Goal: Obtain resource: Download file/media

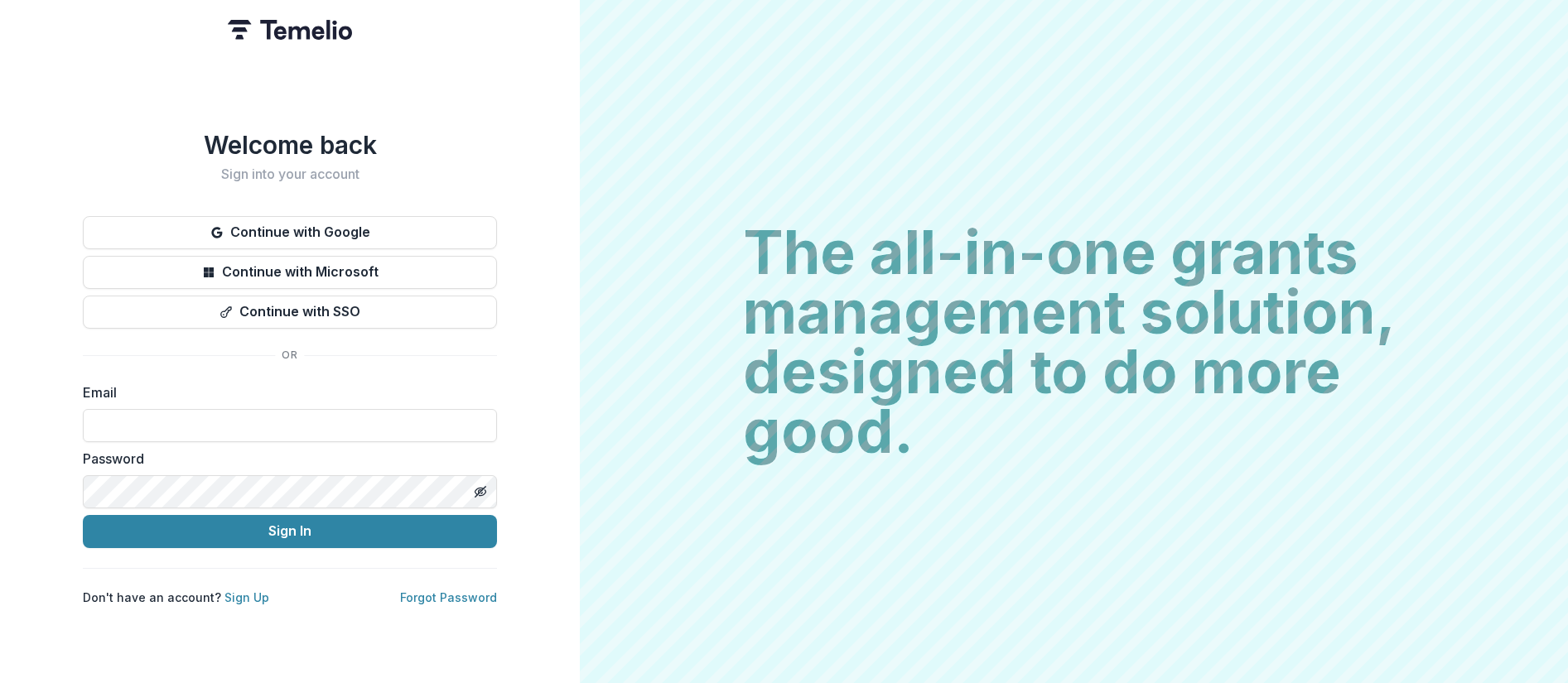
click at [165, 400] on div "Email" at bounding box center [290, 413] width 414 height 60
click at [122, 423] on input at bounding box center [290, 426] width 414 height 34
type input "**********"
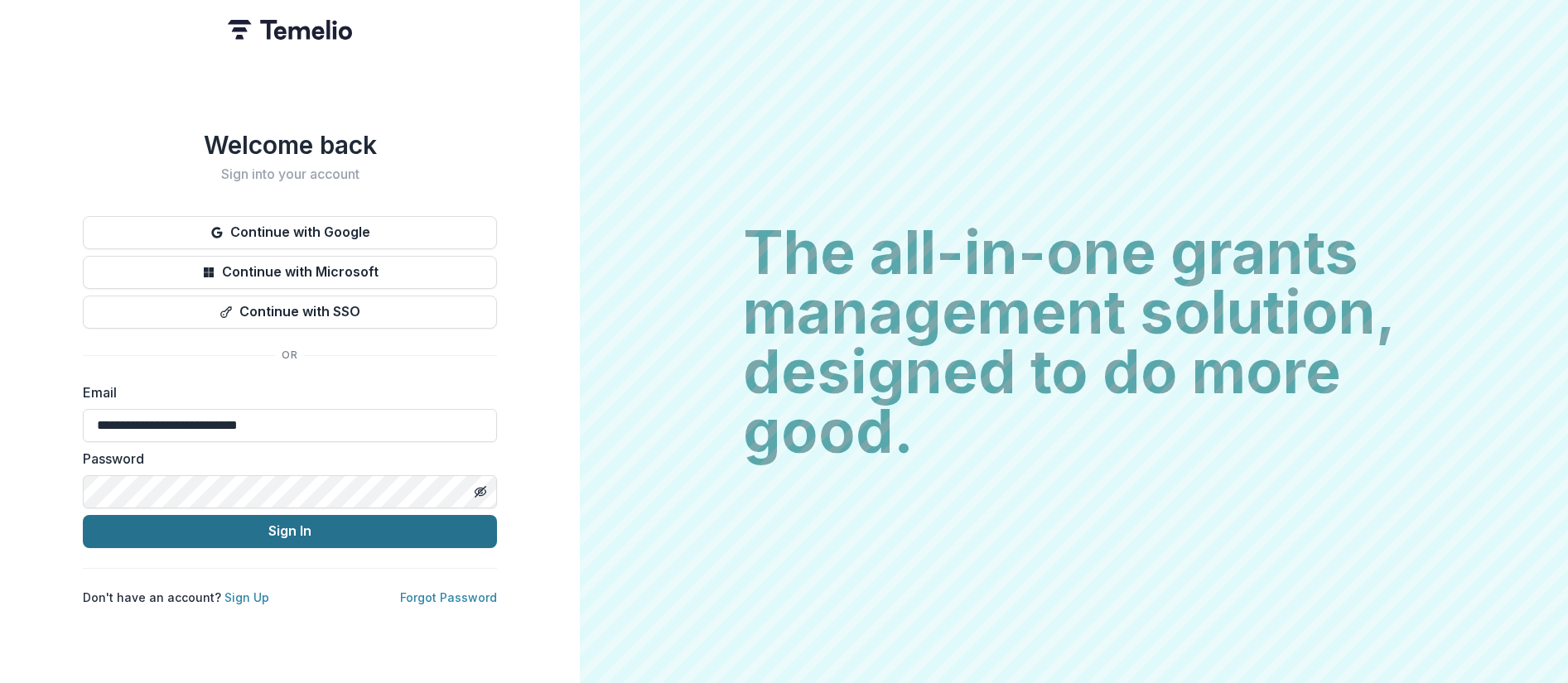
click at [235, 529] on button "Sign In" at bounding box center [290, 532] width 414 height 34
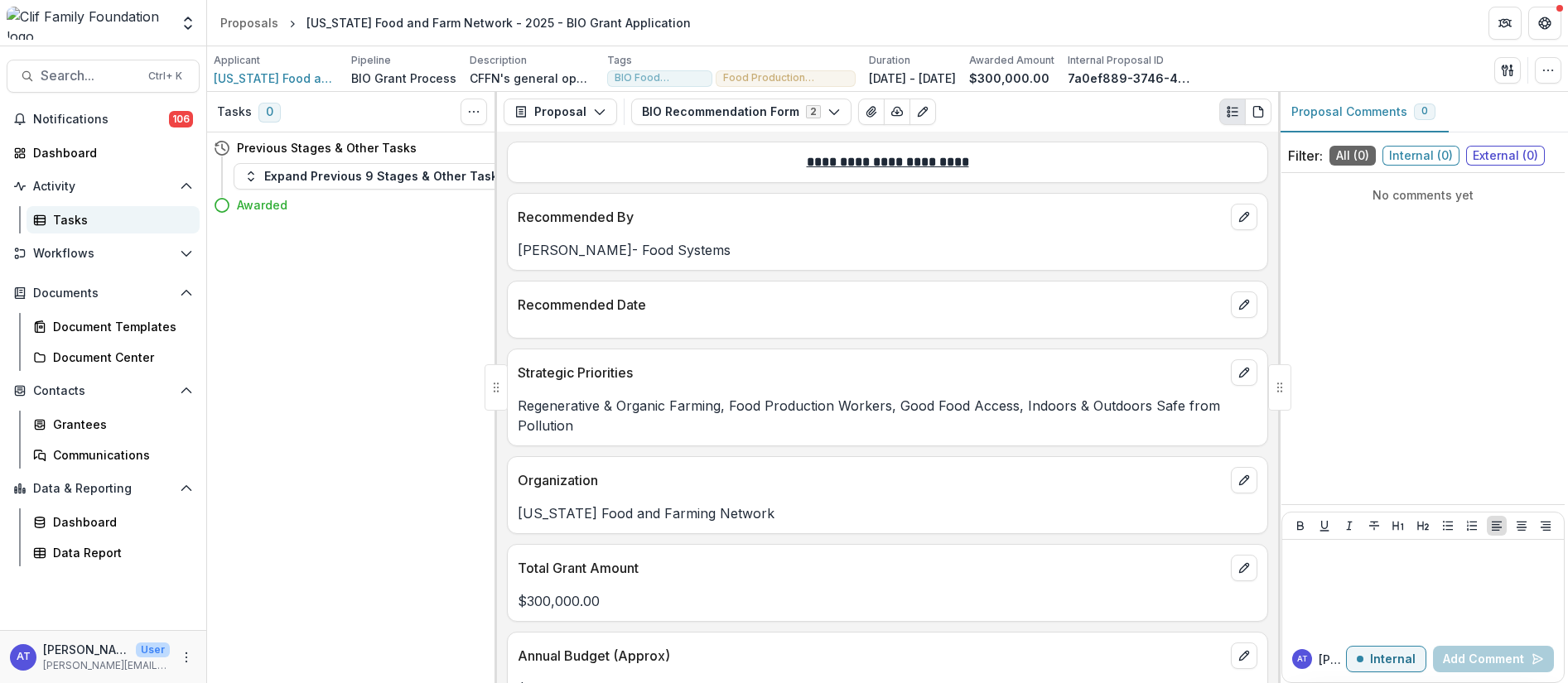
click at [63, 213] on div "Tasks" at bounding box center [119, 220] width 133 height 18
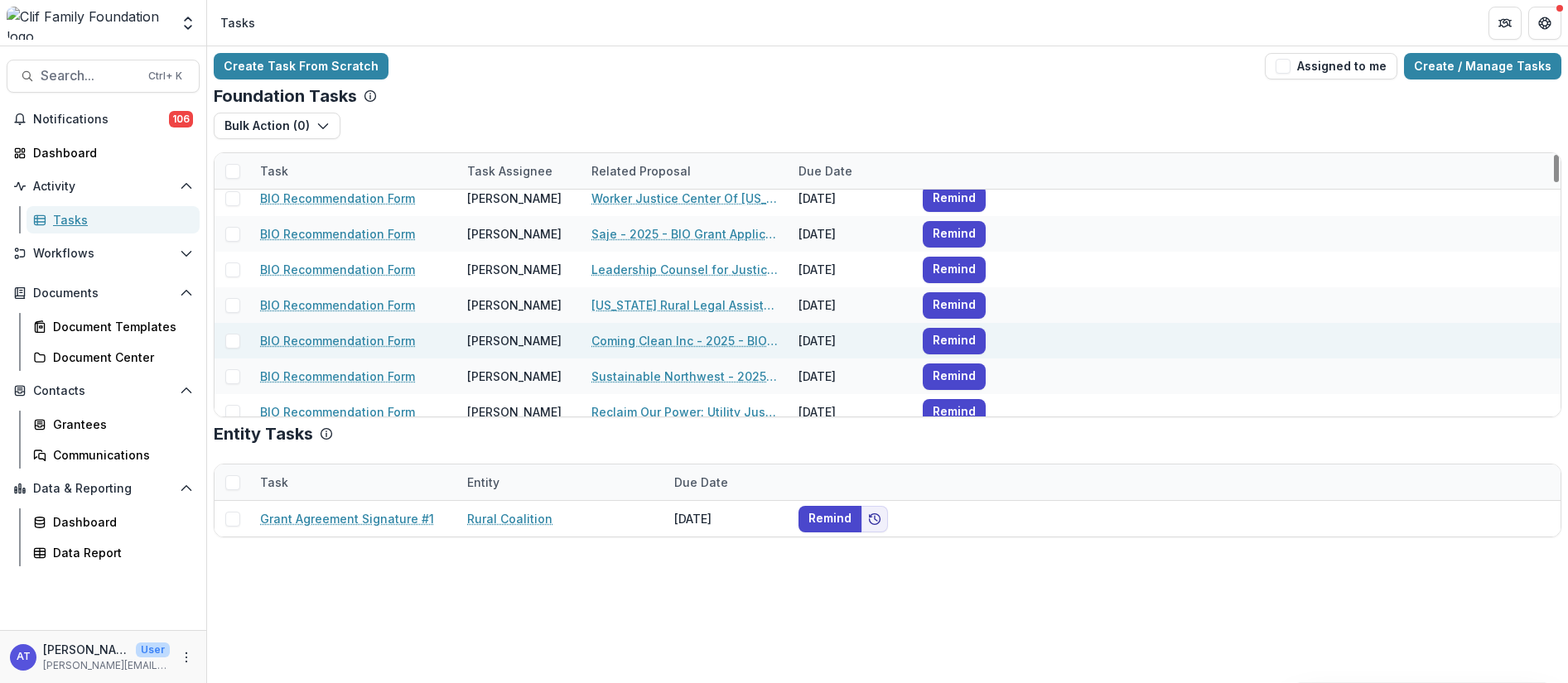
scroll to position [497, 0]
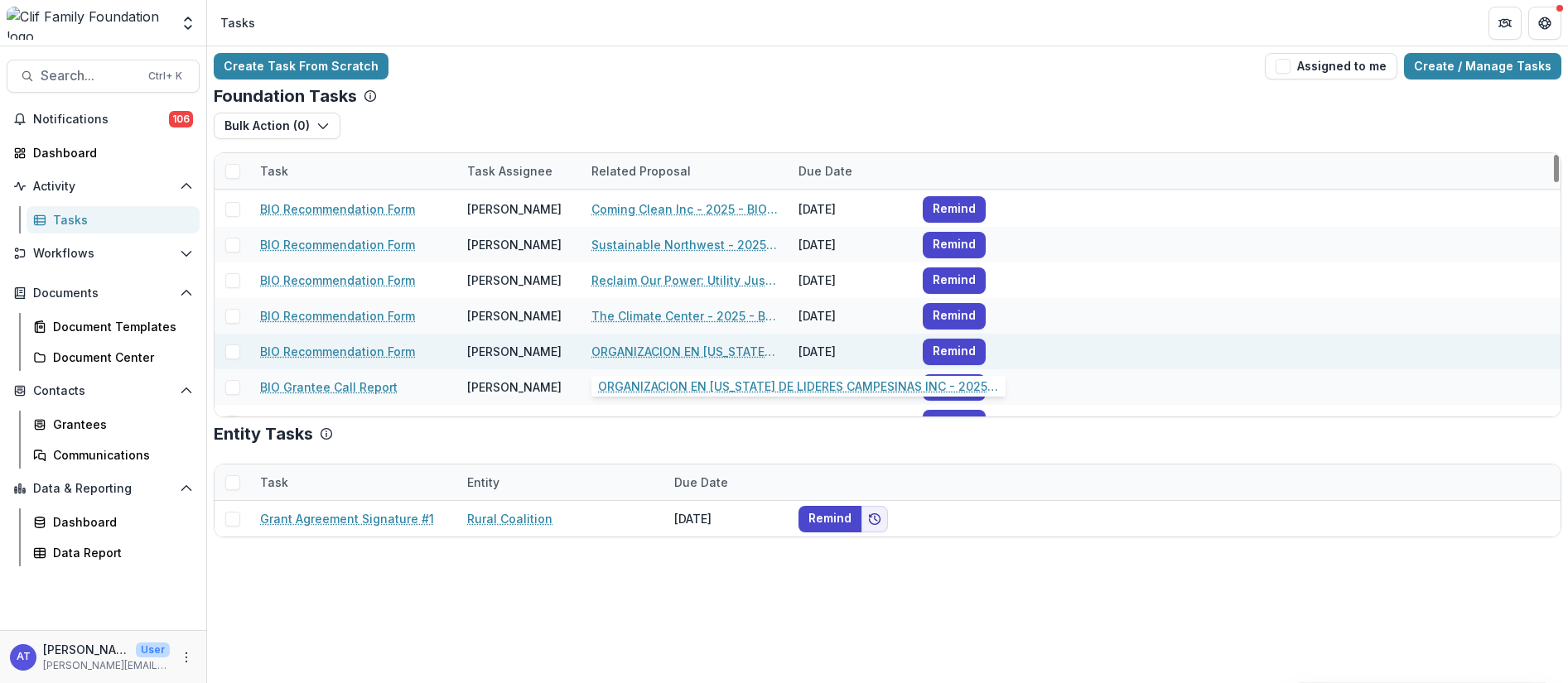
click at [645, 352] on link "ORGANIZACION EN CALIFORNIA DE LIDERES CAMPESINAS INC - 2025 - BIO Grant Applica…" at bounding box center [685, 351] width 187 height 18
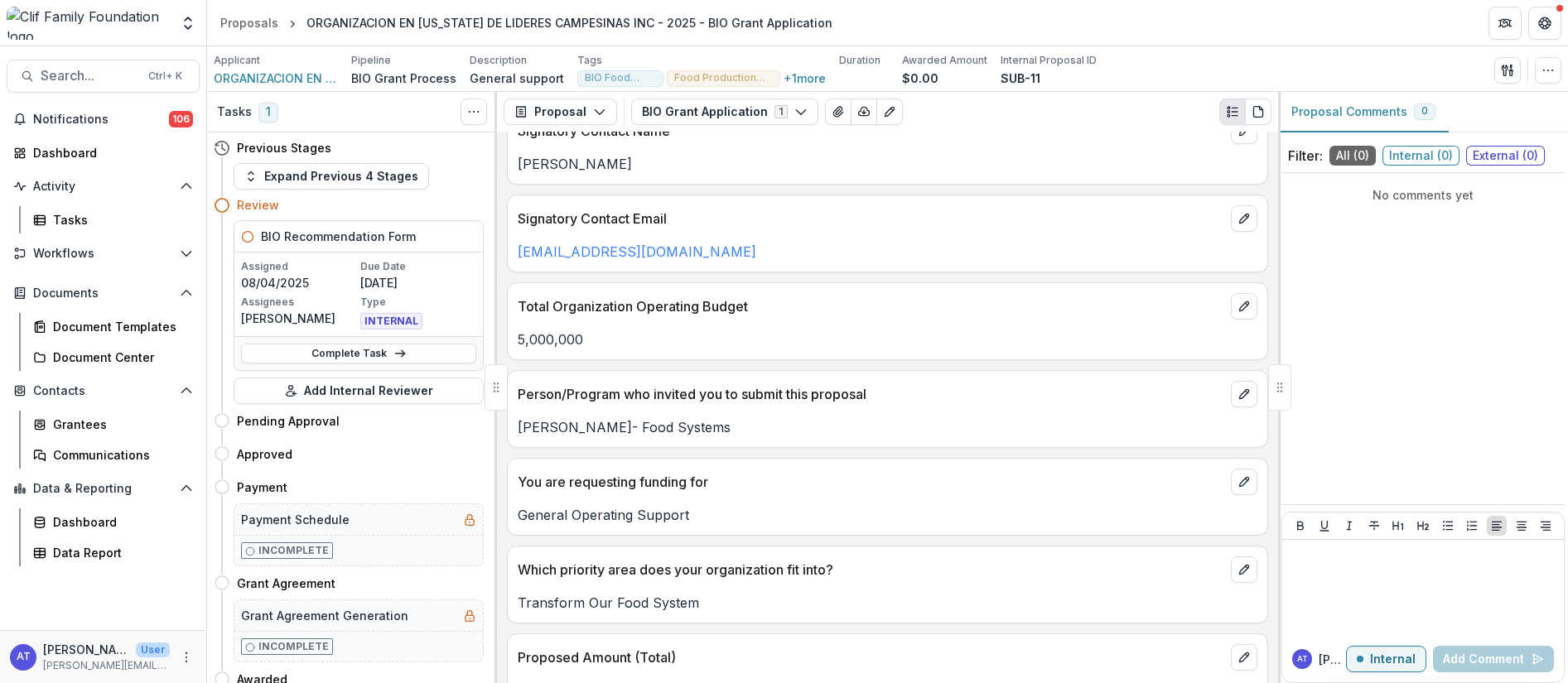
scroll to position [1366, 0]
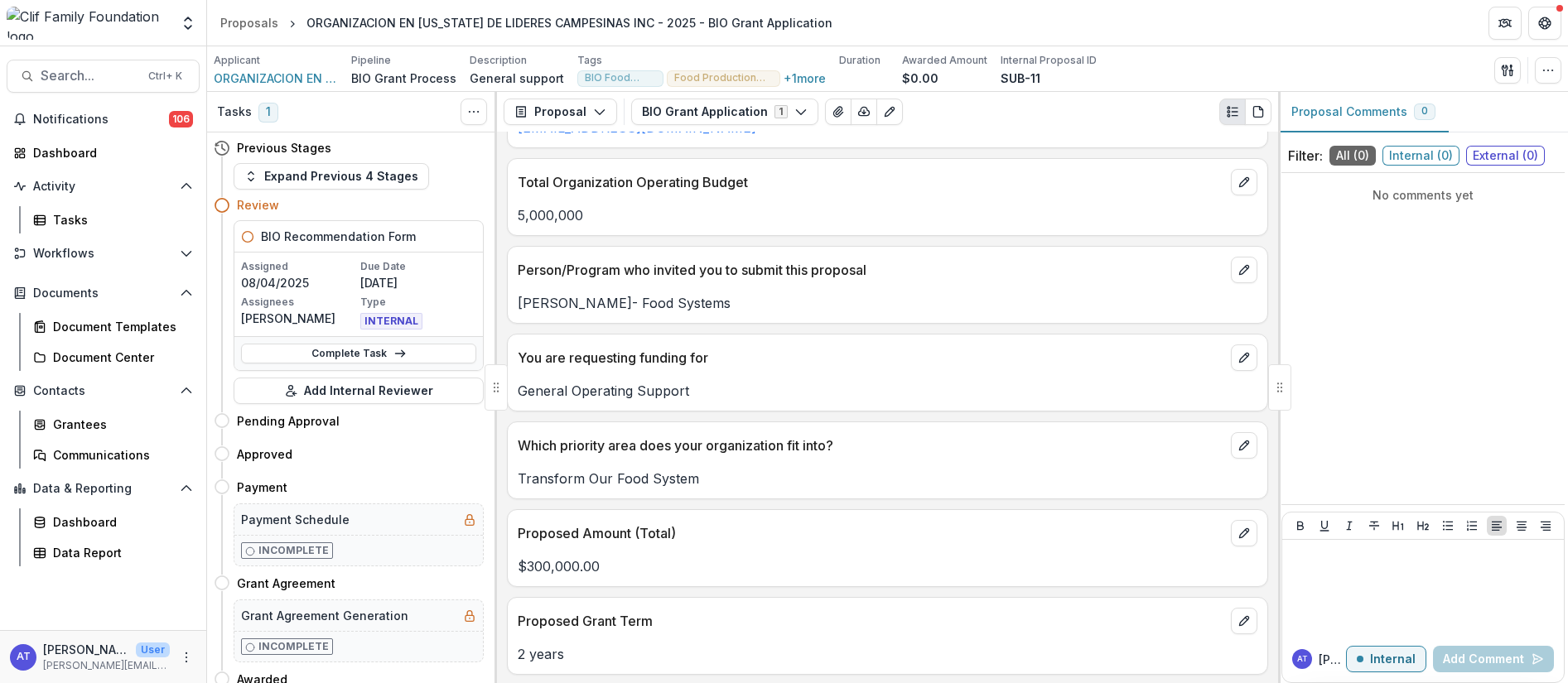
click at [1392, 369] on div "No comments yet" at bounding box center [1423, 339] width 283 height 318
click at [697, 412] on div "**********" at bounding box center [887, 407] width 781 height 552
click at [614, 372] on div "General Operating Support" at bounding box center [887, 386] width 759 height 30
click at [771, 298] on p "Ann Thrupp- Food Systems" at bounding box center [887, 303] width 740 height 20
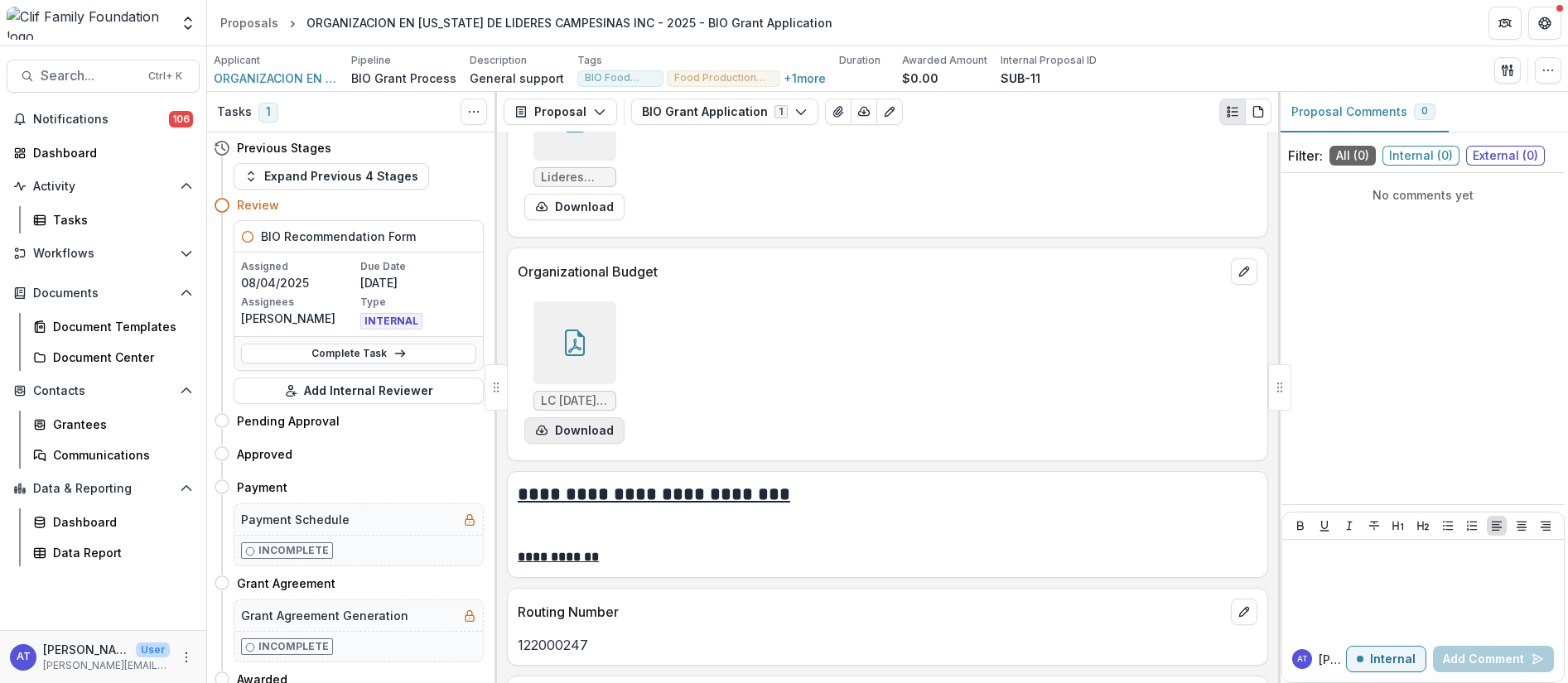
scroll to position [3434, 0]
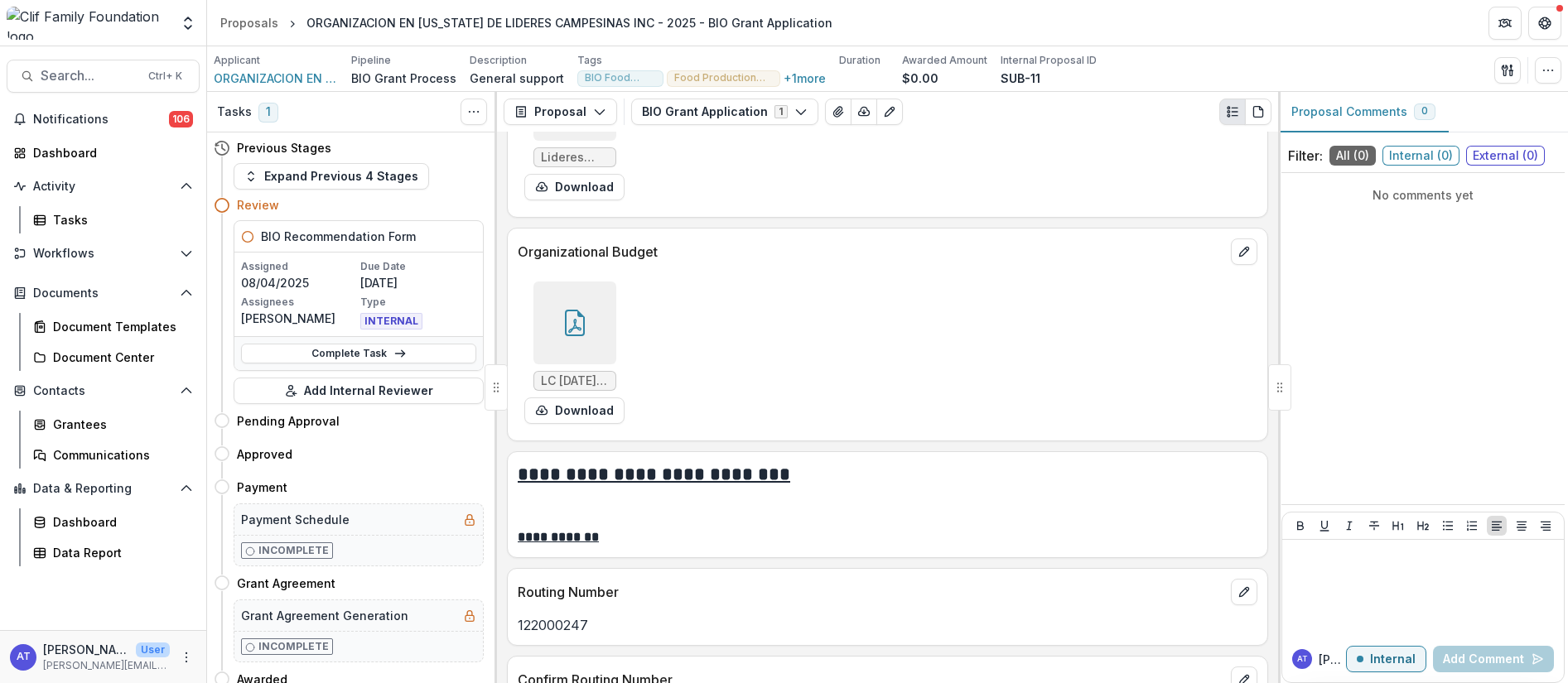
click at [577, 338] on div at bounding box center [575, 323] width 83 height 83
click at [13, 682] on button "Close" at bounding box center [6, 693] width 13 height 20
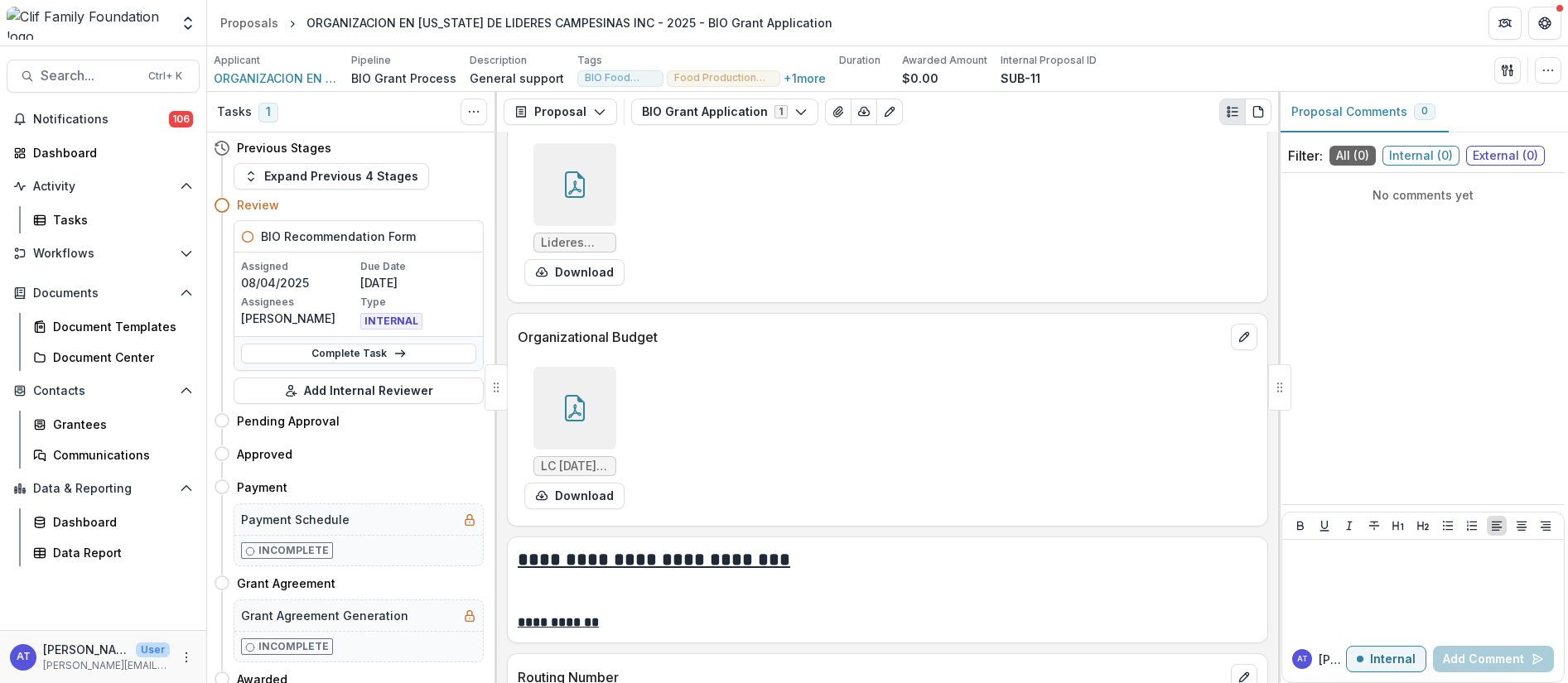
scroll to position [3310, 0]
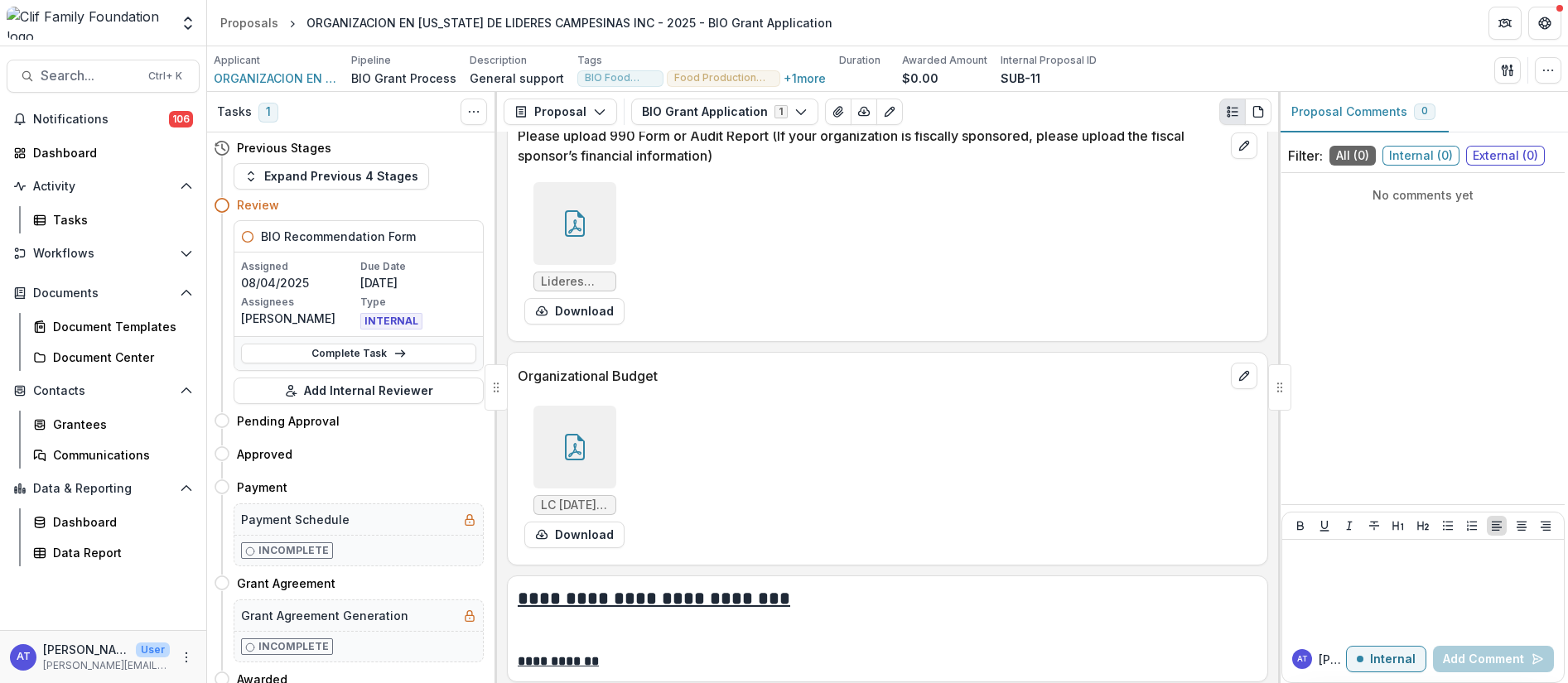
click at [578, 228] on icon at bounding box center [575, 223] width 26 height 26
click at [13, 682] on icon "Close" at bounding box center [6, 694] width 13 height 13
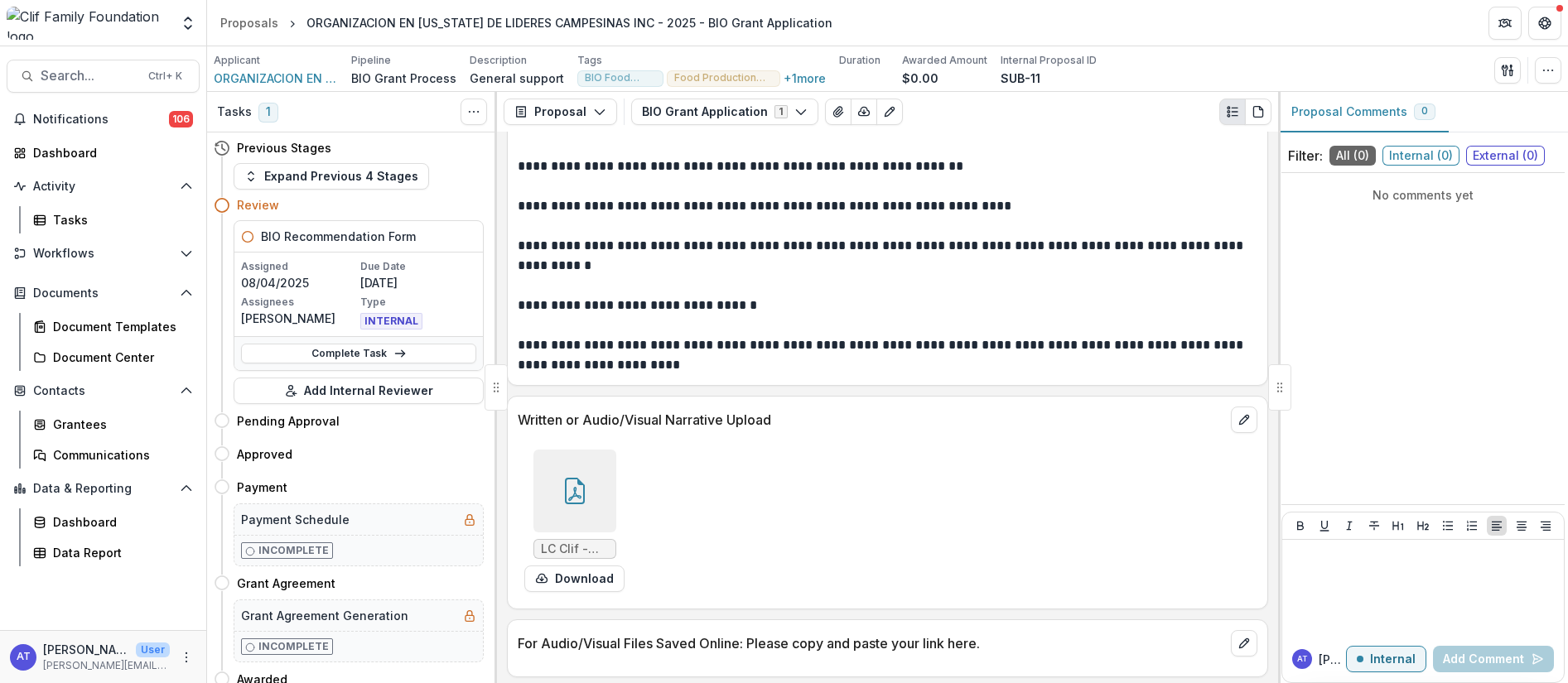
scroll to position [2564, 0]
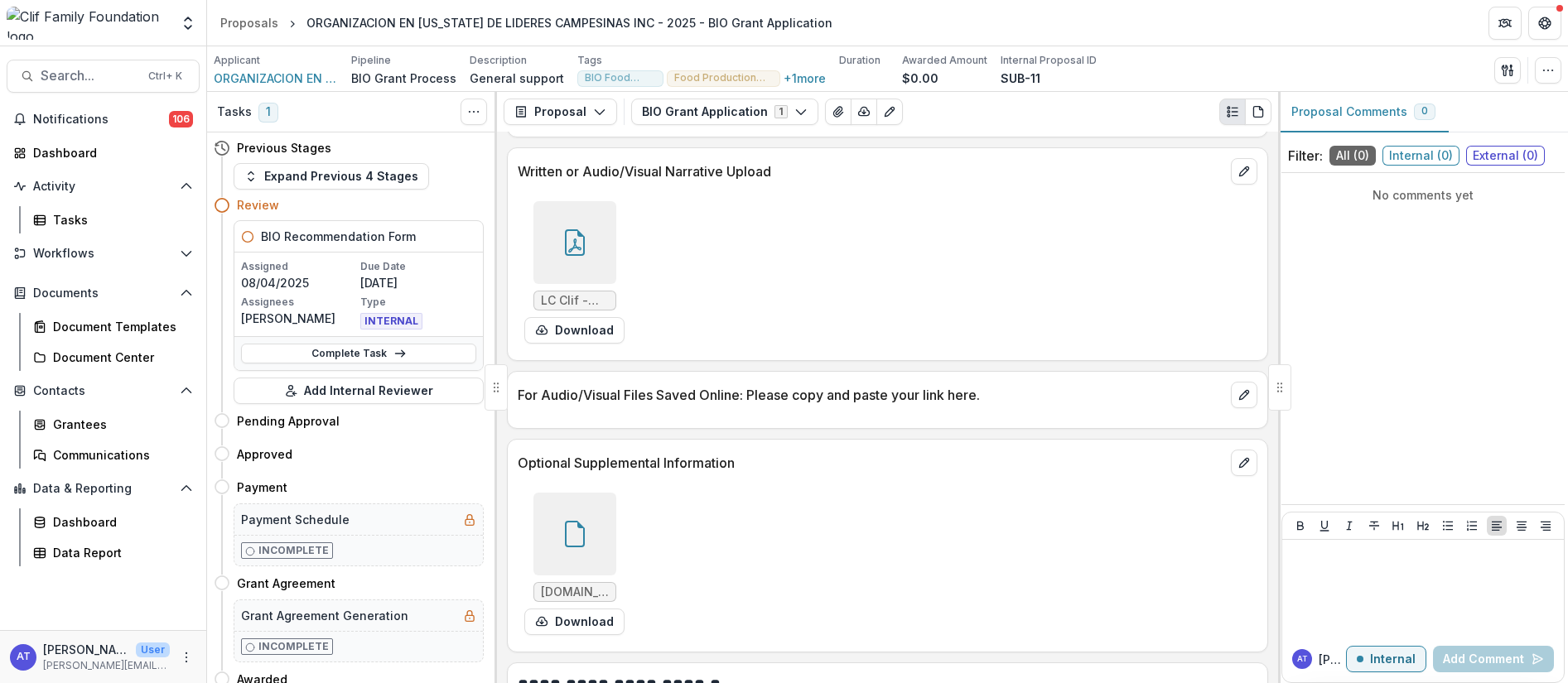
click at [572, 520] on div at bounding box center [575, 534] width 83 height 83
click at [13, 682] on icon "Close" at bounding box center [6, 694] width 13 height 13
click at [587, 552] on div at bounding box center [575, 534] width 83 height 83
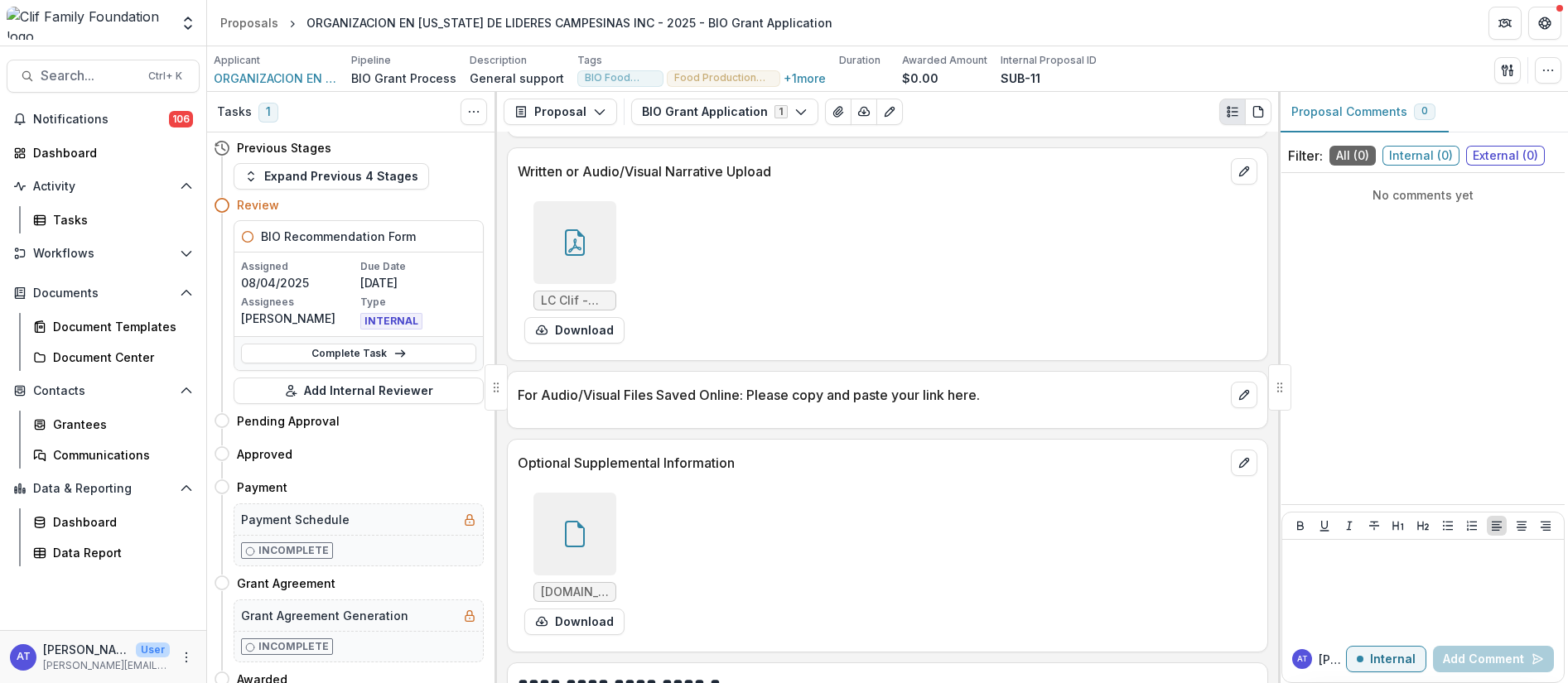
click at [13, 682] on icon "Close" at bounding box center [6, 694] width 13 height 13
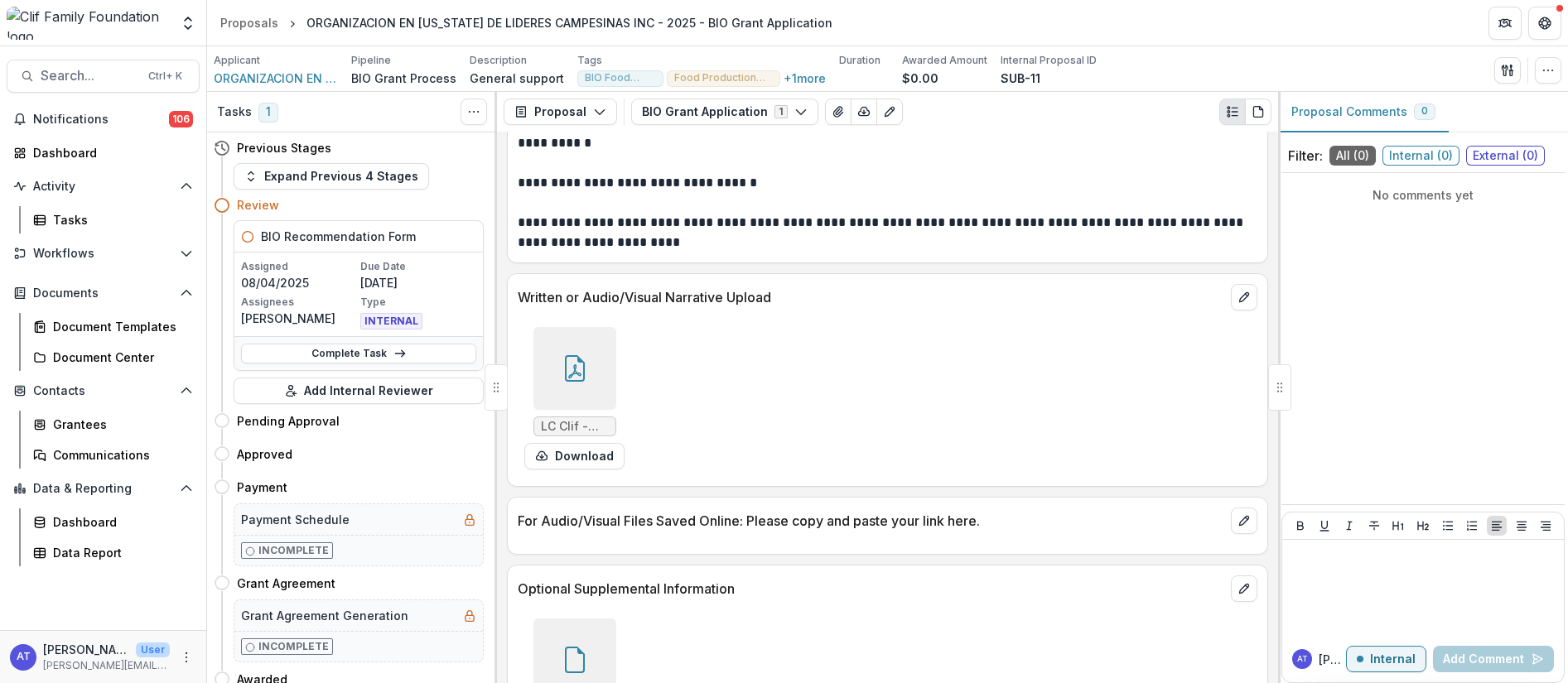
scroll to position [2440, 0]
click at [569, 377] on icon at bounding box center [575, 370] width 13 height 14
